Goal: Task Accomplishment & Management: Manage account settings

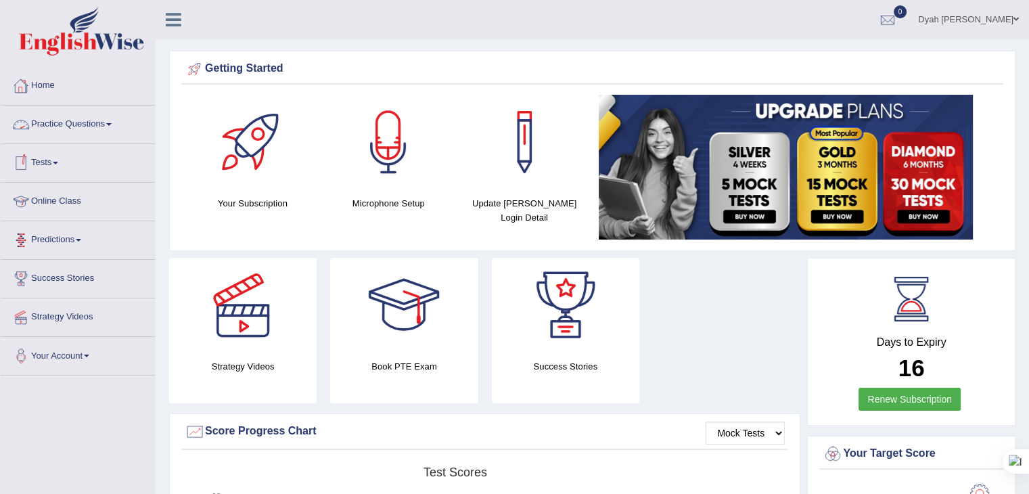
click at [38, 164] on link "Tests" at bounding box center [78, 161] width 154 height 34
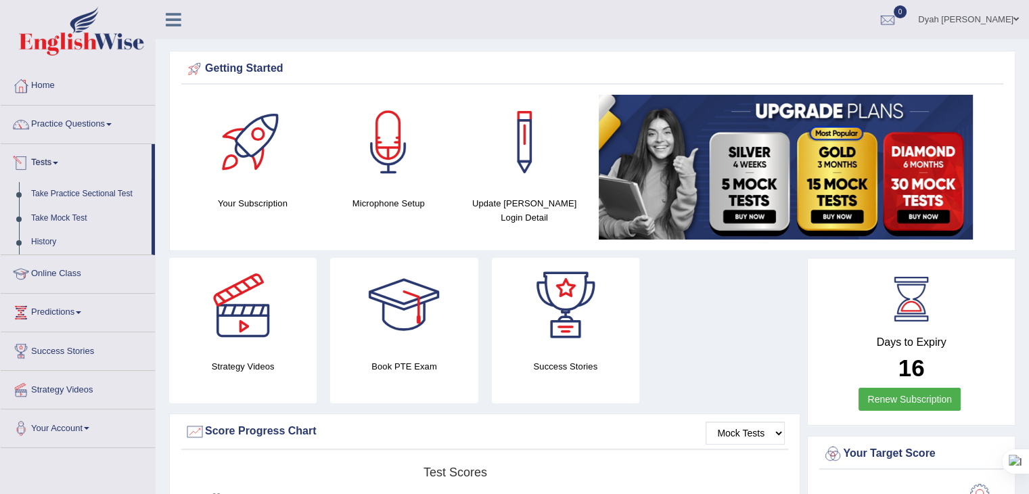
click at [43, 162] on link "Tests" at bounding box center [76, 161] width 151 height 34
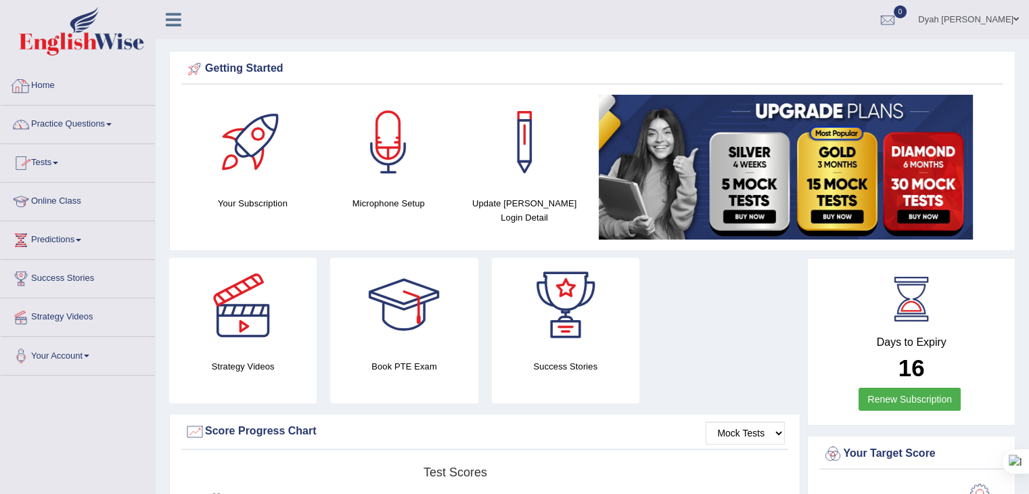
click at [37, 76] on link "Home" at bounding box center [78, 84] width 154 height 34
click at [57, 204] on link "Online Class" at bounding box center [78, 200] width 154 height 34
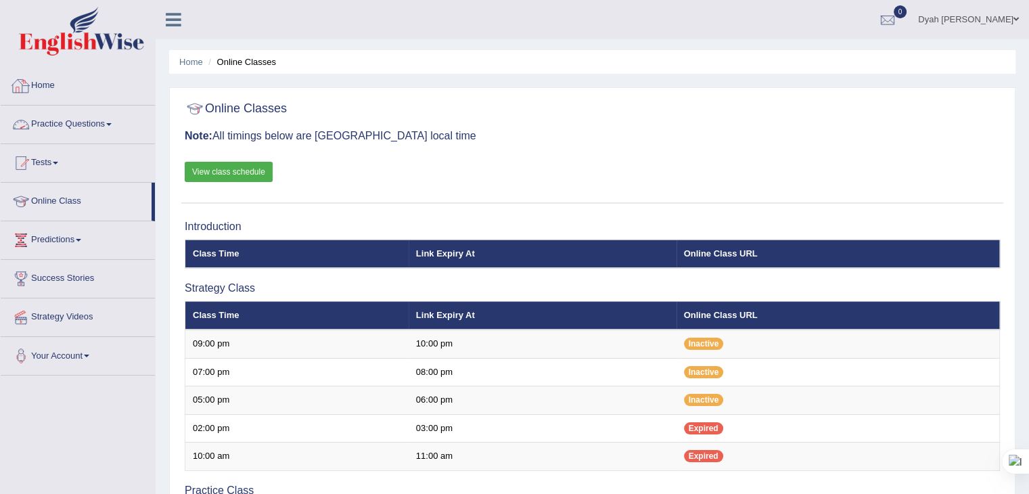
click at [35, 85] on link "Home" at bounding box center [78, 84] width 154 height 34
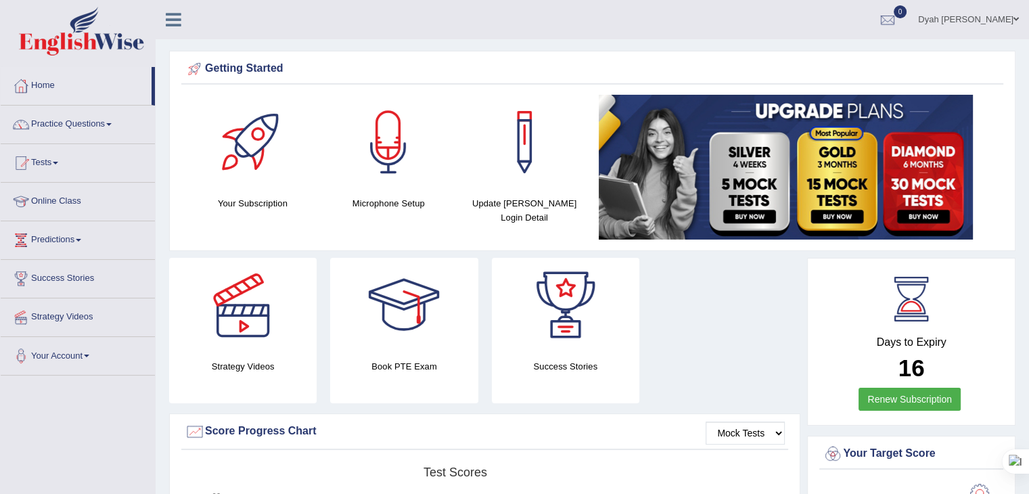
click at [944, 12] on link "Dyah [PERSON_NAME]" at bounding box center [968, 17] width 121 height 35
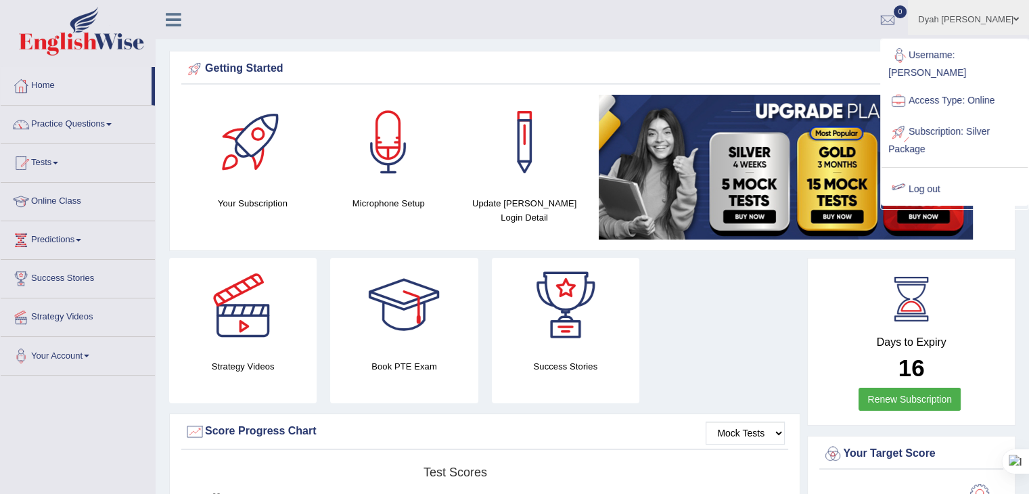
click at [923, 175] on link "Log out" at bounding box center [955, 189] width 146 height 31
